Goal: Information Seeking & Learning: Learn about a topic

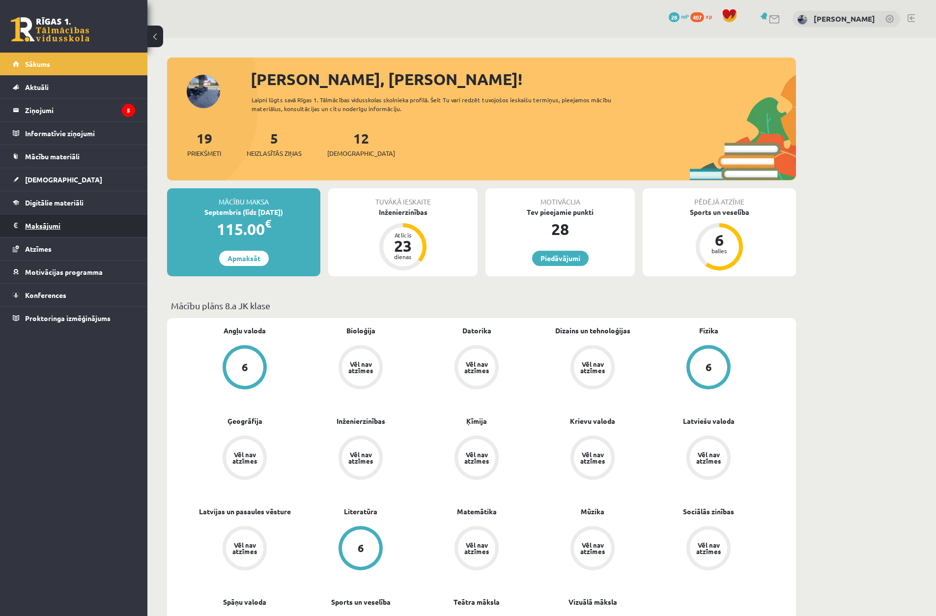
click at [57, 221] on legend "Maksājumi 0" at bounding box center [80, 225] width 110 height 23
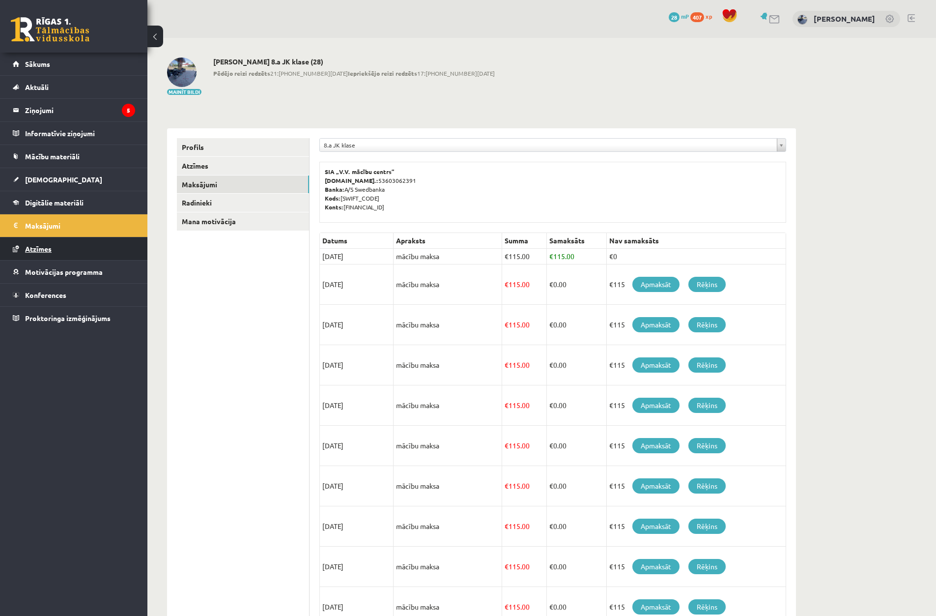
click at [47, 246] on span "Atzīmes" at bounding box center [38, 248] width 27 height 9
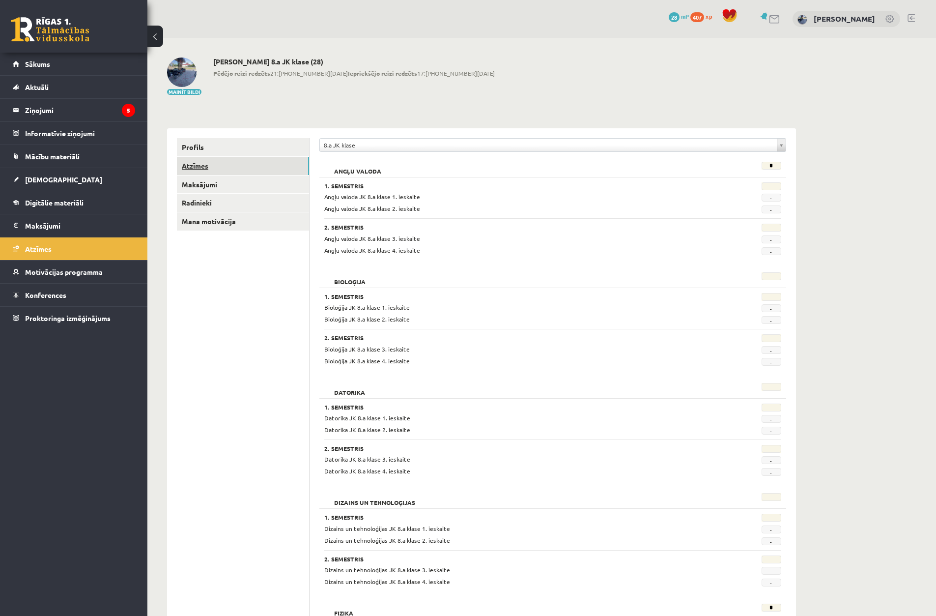
click at [250, 167] on link "Atzīmes" at bounding box center [243, 166] width 132 height 18
click at [43, 177] on span "[DEMOGRAPHIC_DATA]" at bounding box center [63, 179] width 77 height 9
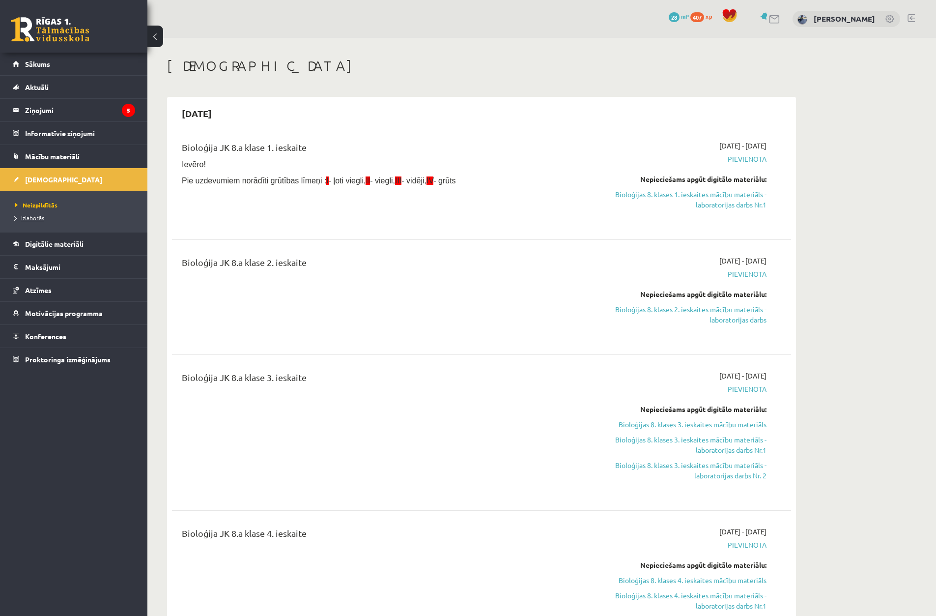
click at [37, 215] on span "Izlabotās" at bounding box center [29, 218] width 29 height 8
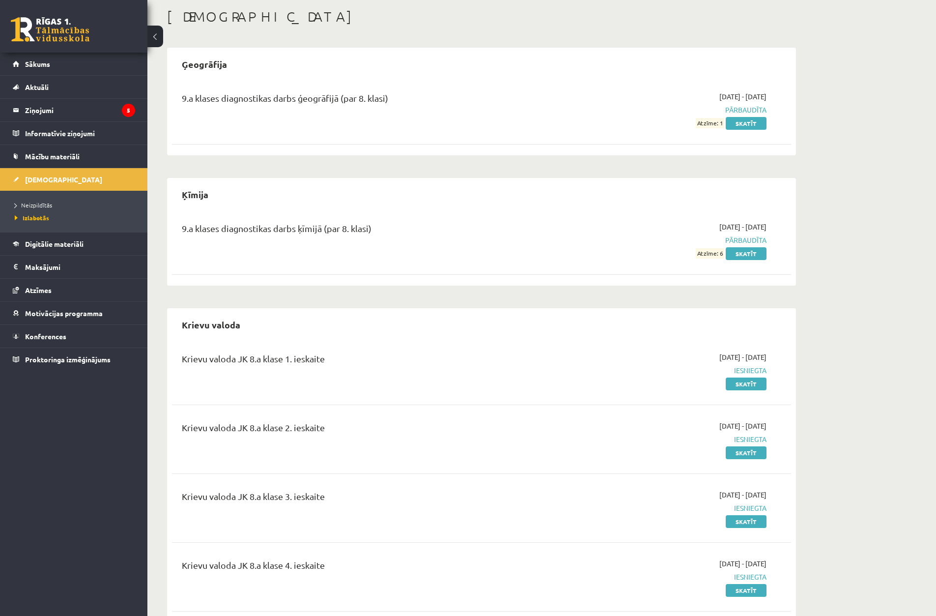
scroll to position [98, 0]
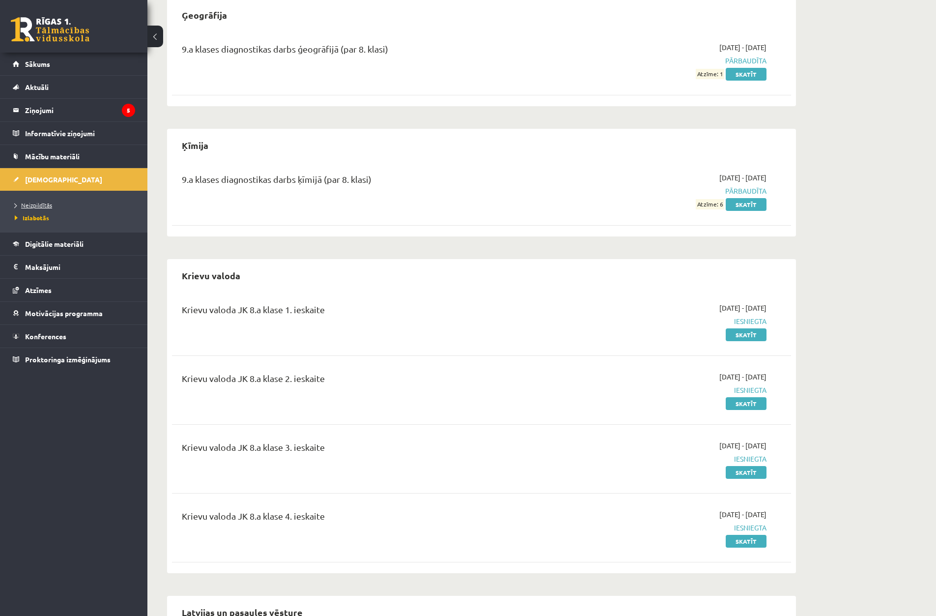
click at [73, 203] on link "Neizpildītās" at bounding box center [76, 205] width 123 height 9
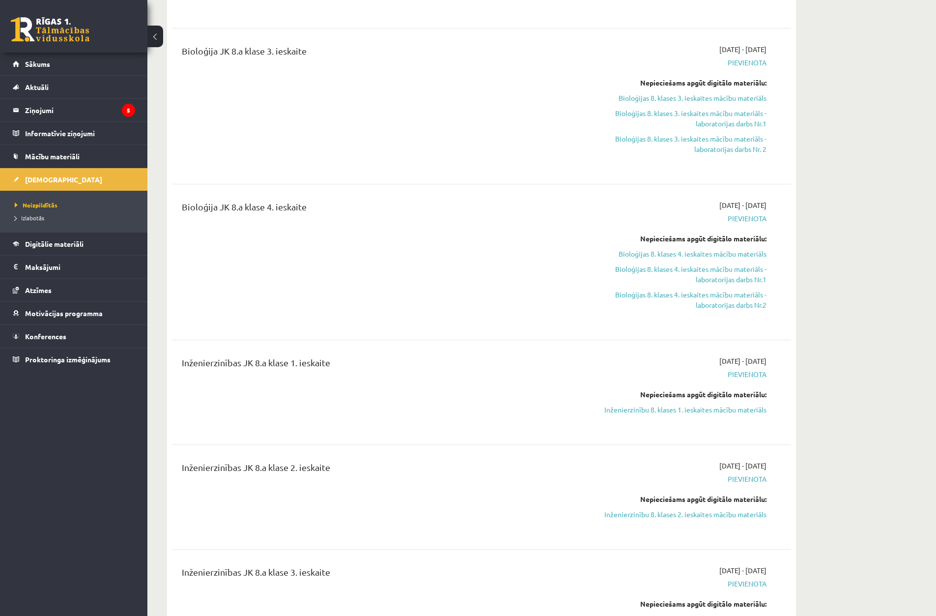
scroll to position [442, 0]
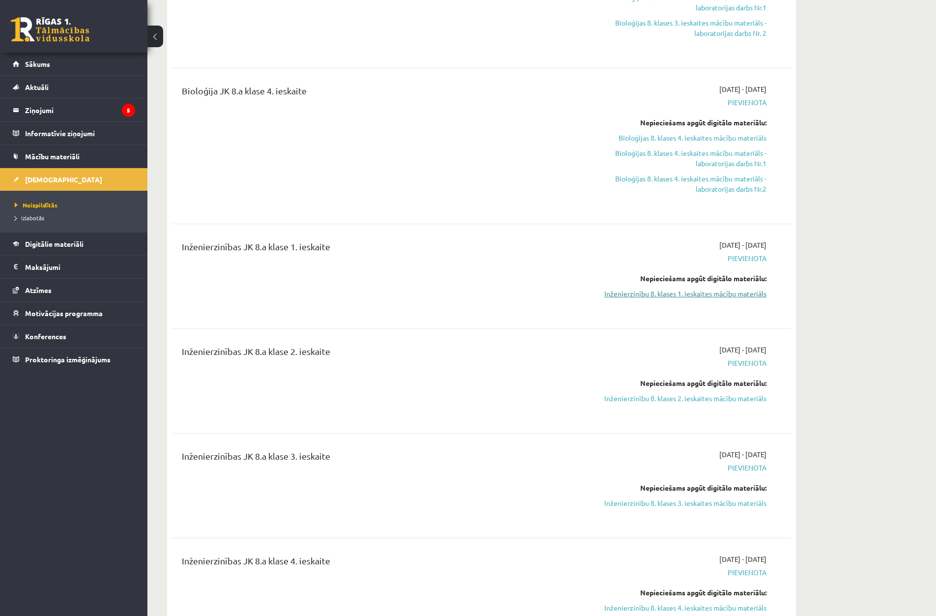
click at [719, 292] on link "Inženierzinību 8. klases 1. ieskaites mācību materiāls" at bounding box center [673, 293] width 185 height 10
